Goal: Transaction & Acquisition: Purchase product/service

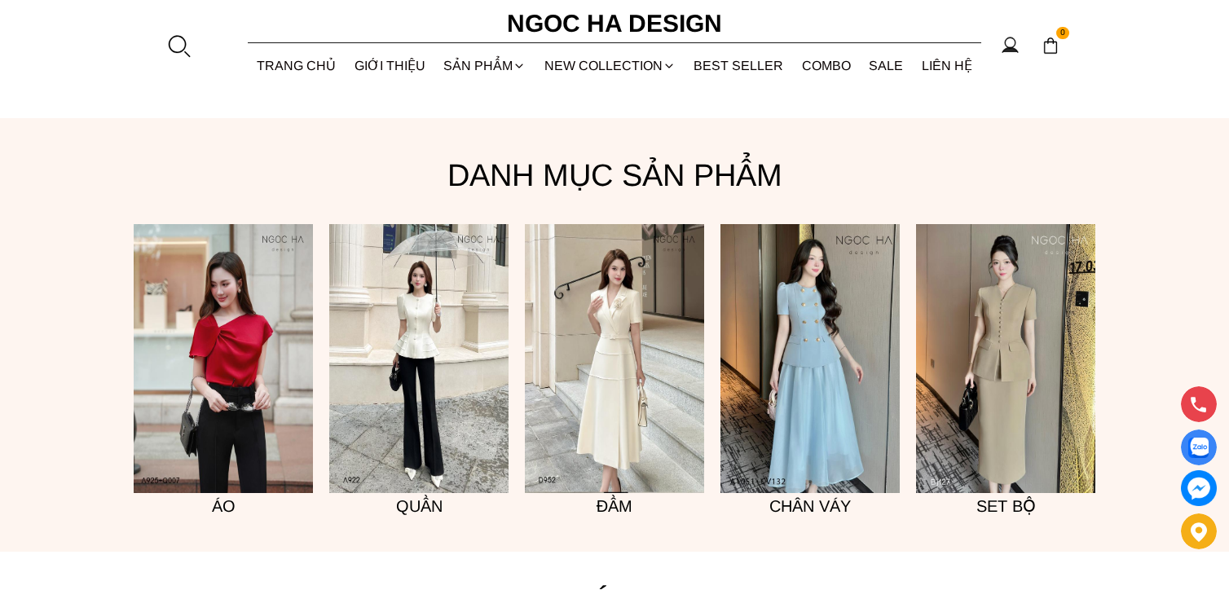
scroll to position [1304, 0]
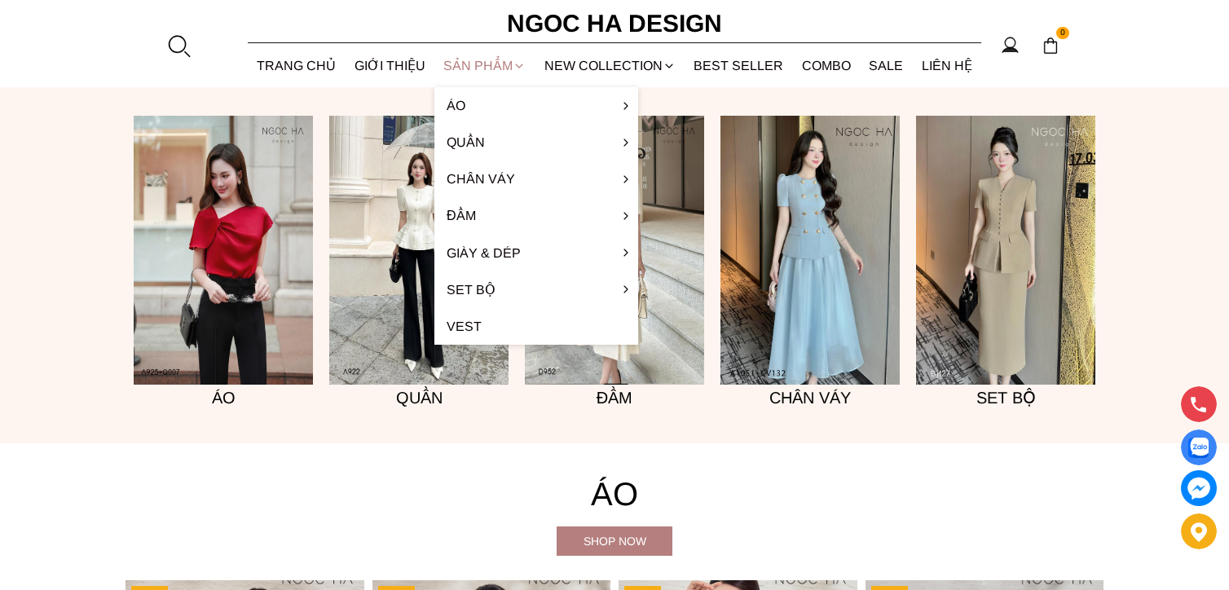
click at [479, 64] on div "SẢN PHẨM" at bounding box center [484, 65] width 101 height 43
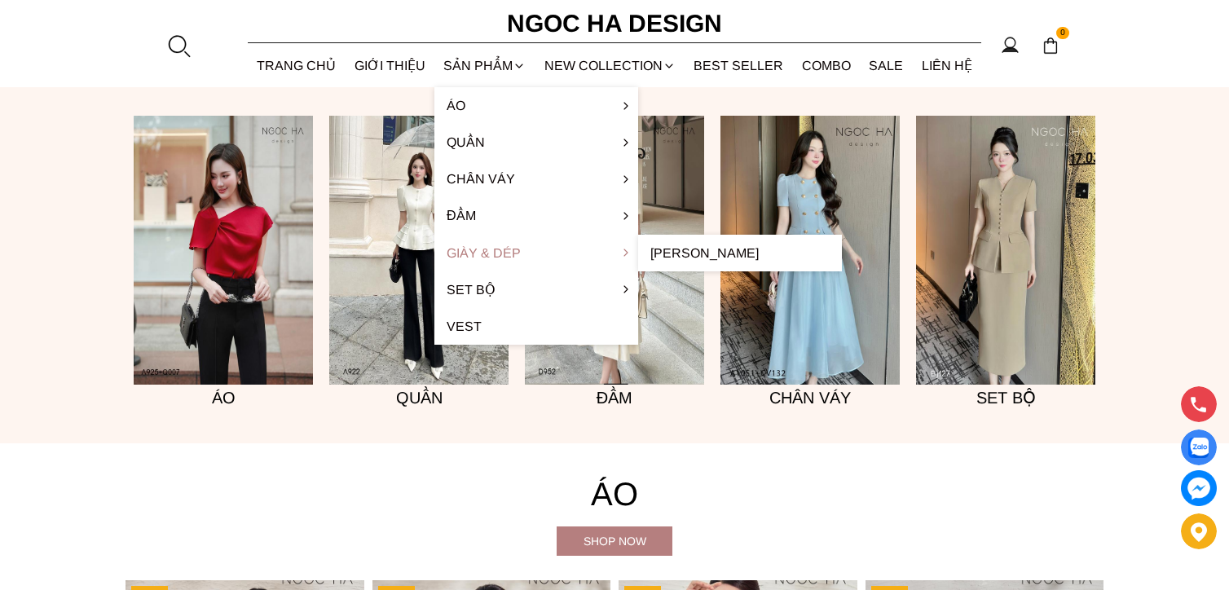
click at [505, 255] on link "Giày & Dép" at bounding box center [536, 253] width 204 height 37
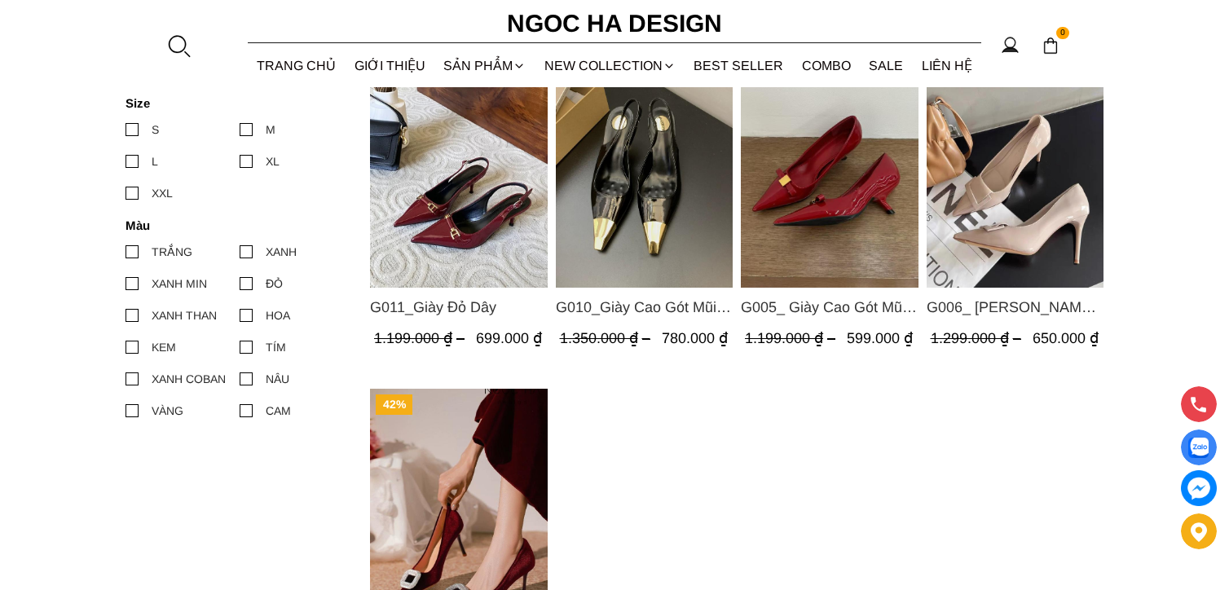
scroll to position [408, 0]
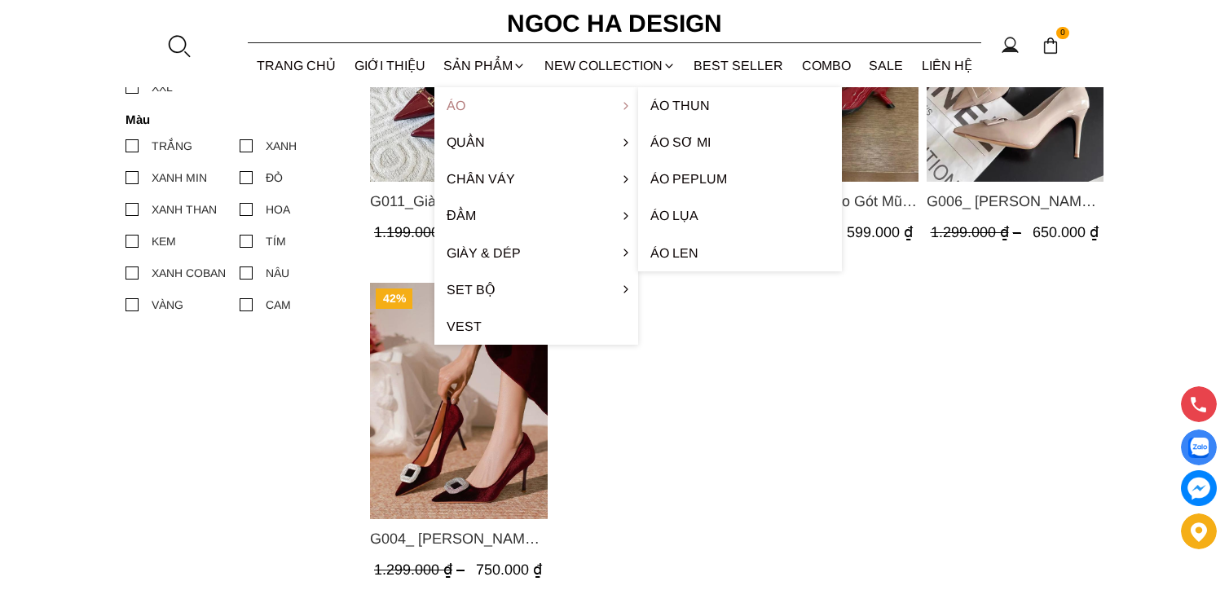
click at [456, 108] on link "Áo" at bounding box center [536, 105] width 204 height 37
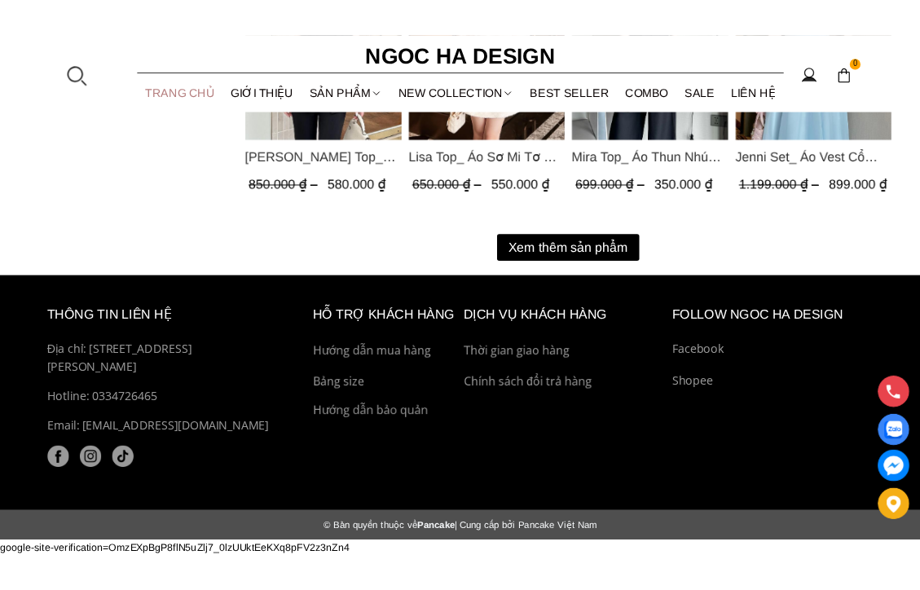
scroll to position [2289, 0]
